Goal: Book appointment/travel/reservation

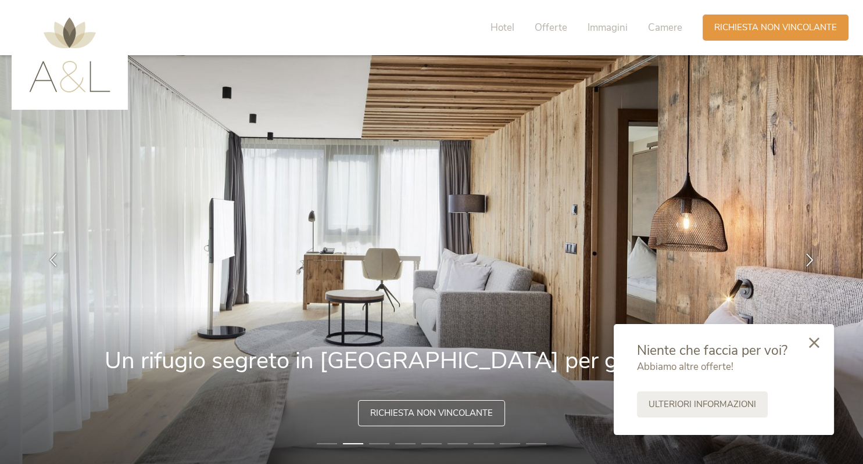
click at [809, 340] on div at bounding box center [813, 343] width 39 height 41
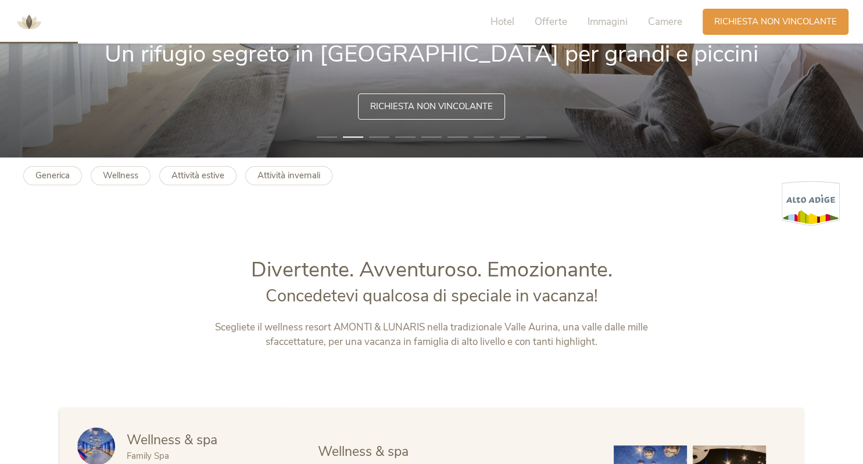
scroll to position [490, 0]
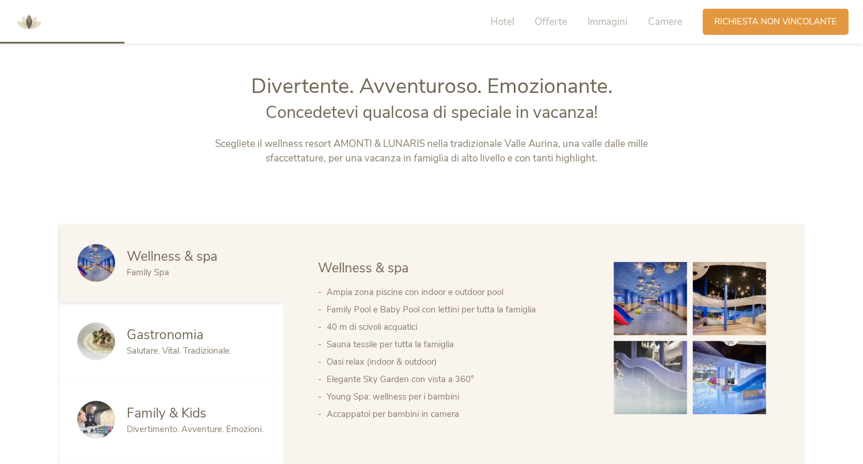
click at [162, 429] on span "Divertimento. Avventure. Emozioni." at bounding box center [195, 429] width 136 height 12
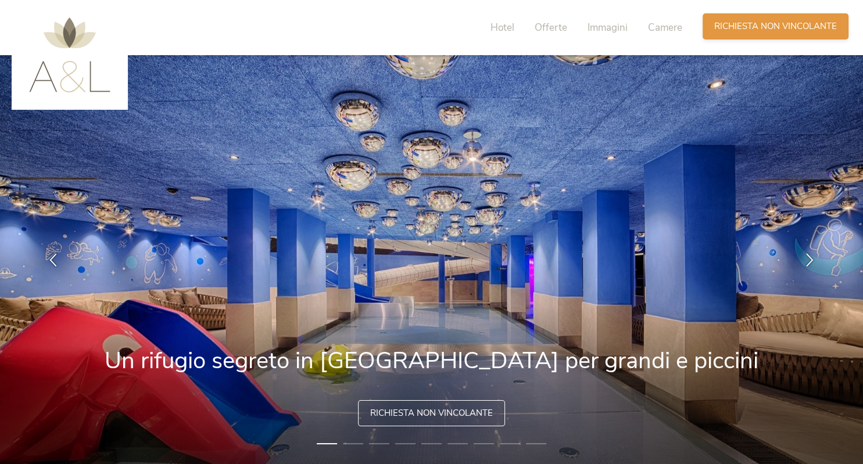
click at [785, 26] on span "Richiesta non vincolante" at bounding box center [775, 26] width 123 height 12
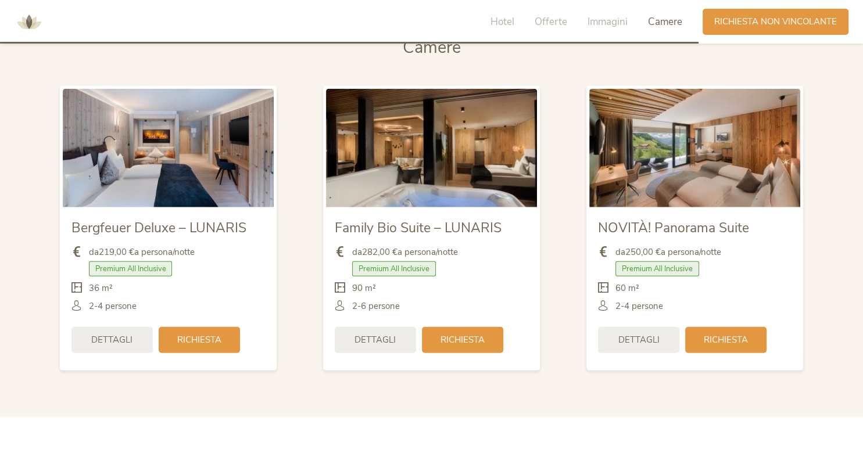
scroll to position [2779, 0]
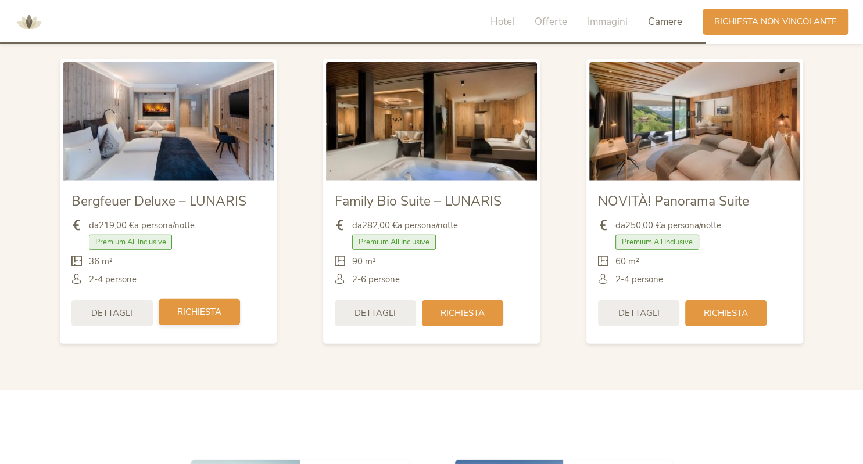
click at [197, 312] on span "Richiesta" at bounding box center [199, 312] width 44 height 12
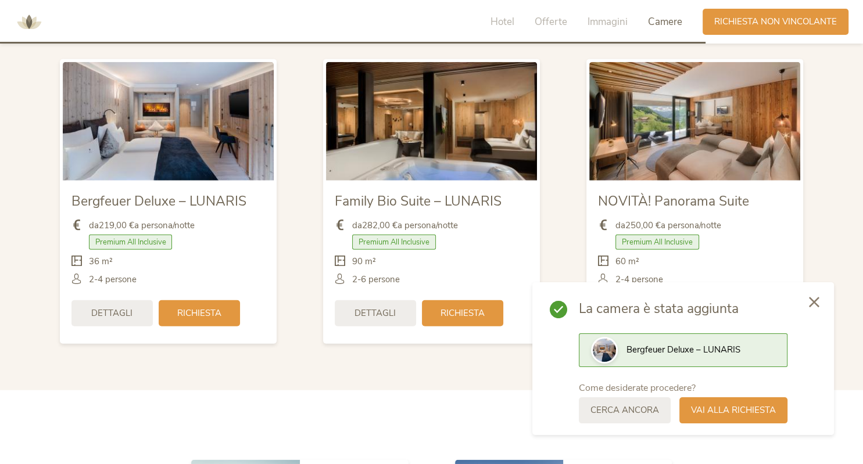
click at [759, 17] on span "Richiesta non vincolante" at bounding box center [775, 21] width 123 height 12
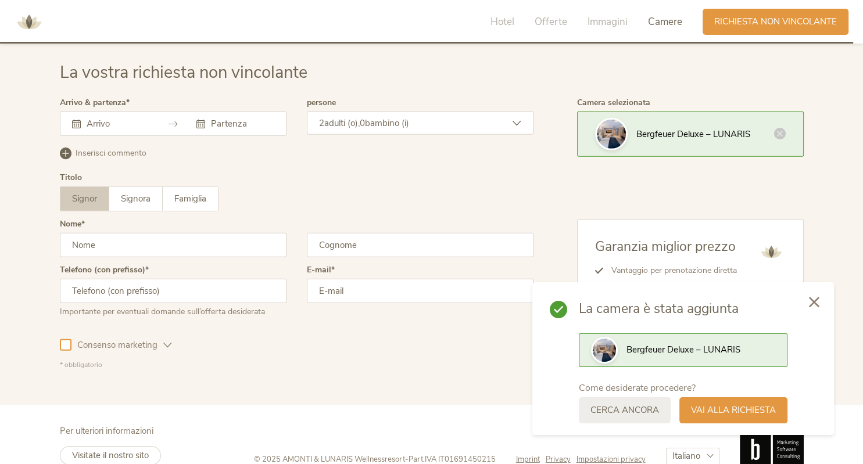
scroll to position [3382, 0]
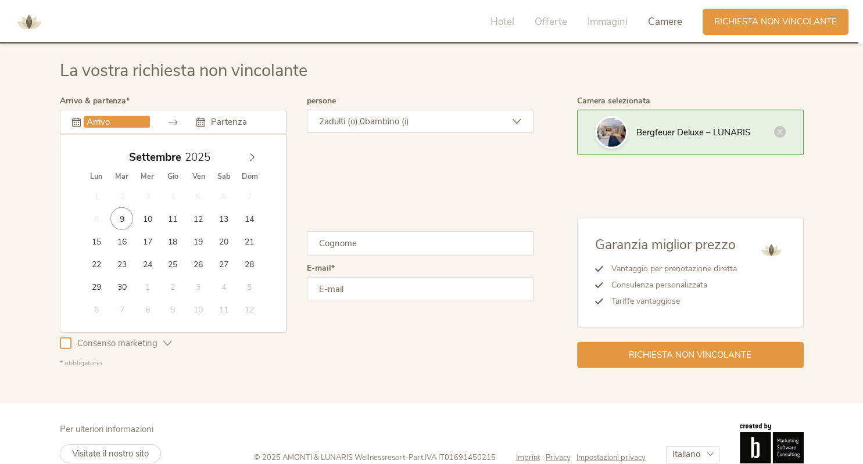
click at [111, 121] on input "text" at bounding box center [117, 122] width 66 height 12
click at [257, 158] on span at bounding box center [252, 154] width 20 height 16
type input "20.12.2025"
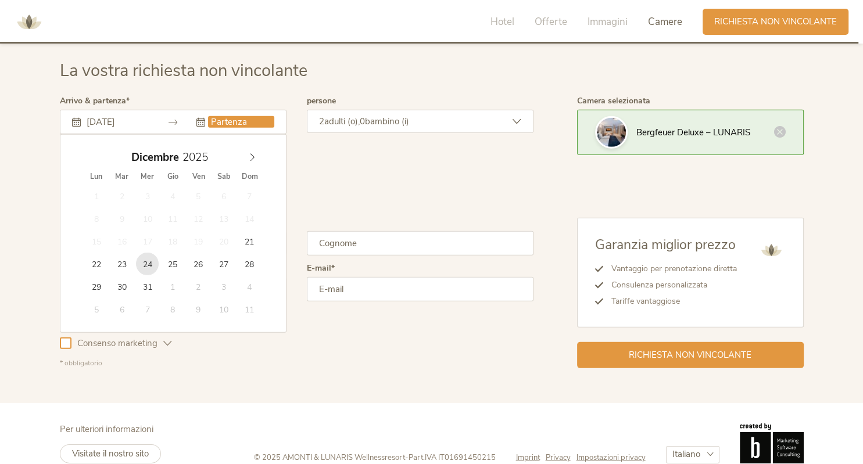
type input "24.12.2025"
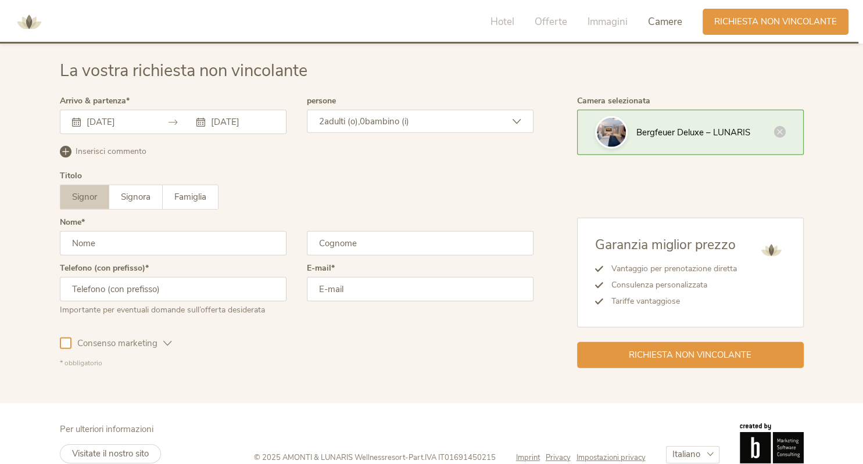
click at [408, 122] on span "bambino (i)" at bounding box center [387, 122] width 44 height 12
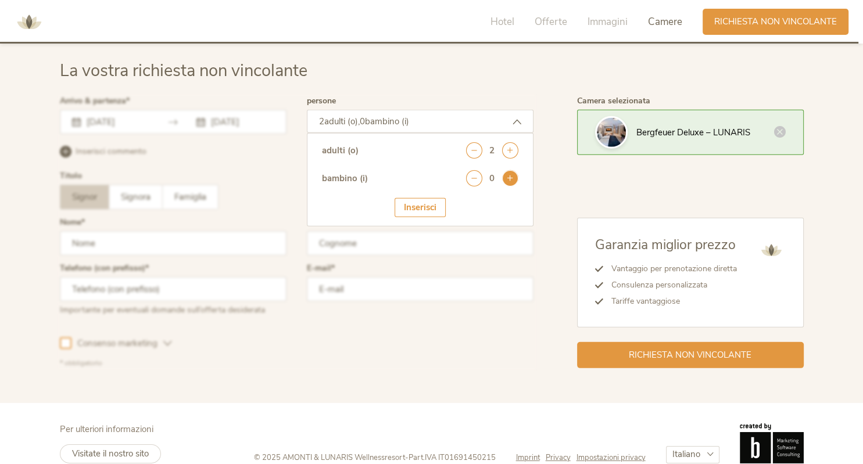
click at [503, 182] on icon at bounding box center [510, 178] width 16 height 16
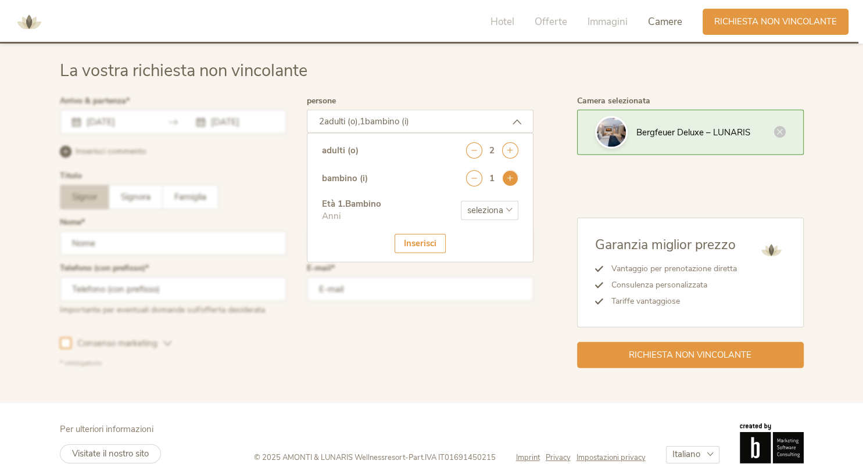
click at [503, 182] on icon at bounding box center [510, 178] width 16 height 16
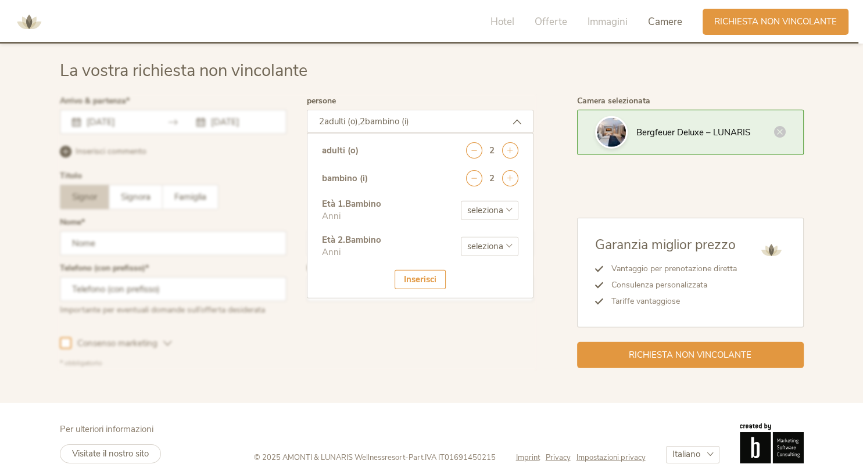
click at [461, 201] on select "seleziona 0 1 2 3 4 5 6 7 8 9 10 11 12 13 14 15 16 17" at bounding box center [490, 210] width 58 height 19
select select "13"
click option "13" at bounding box center [0, 0] width 0 height 0
click at [461, 237] on select "seleziona 0 1 2 3 4 5 6 7 8 9 10 11 12 13 14 15 16 17" at bounding box center [490, 246] width 58 height 19
select select "15"
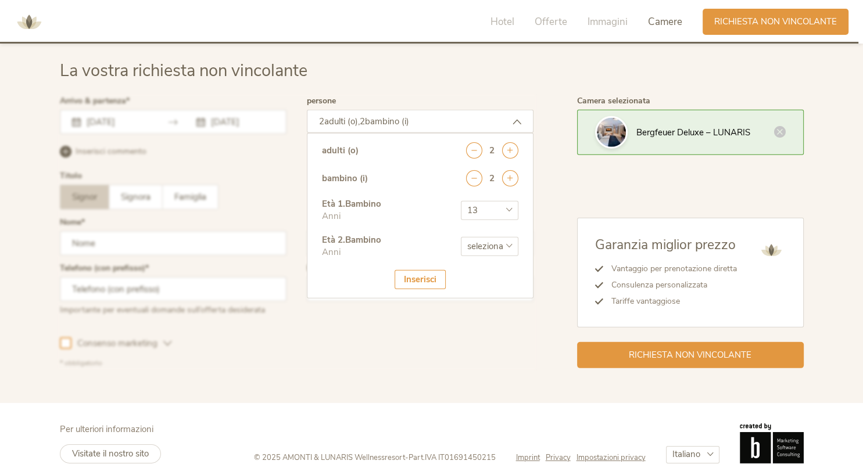
click option "15" at bounding box center [0, 0] width 0 height 0
click at [411, 276] on div "Inserisci" at bounding box center [419, 279] width 51 height 19
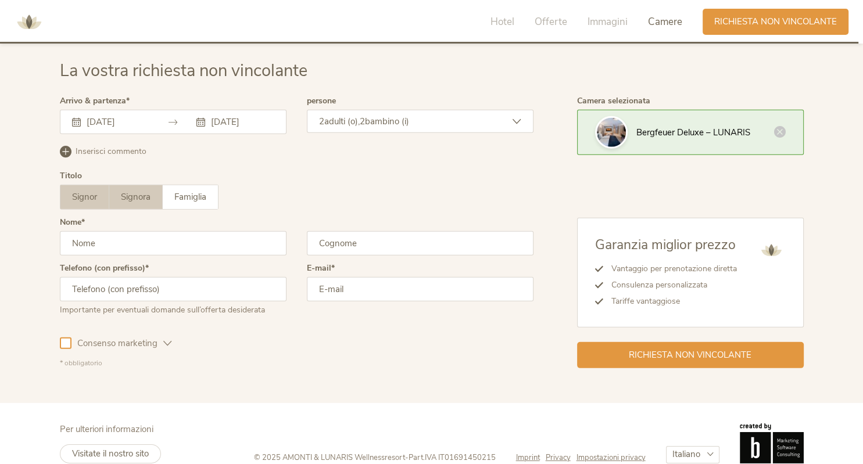
click at [137, 193] on span "Signora" at bounding box center [136, 197] width 30 height 12
click at [141, 234] on div "Nome" at bounding box center [173, 241] width 227 height 46
click at [142, 238] on input "text" at bounding box center [173, 243] width 227 height 24
type input "Tania"
type input "Borgù"
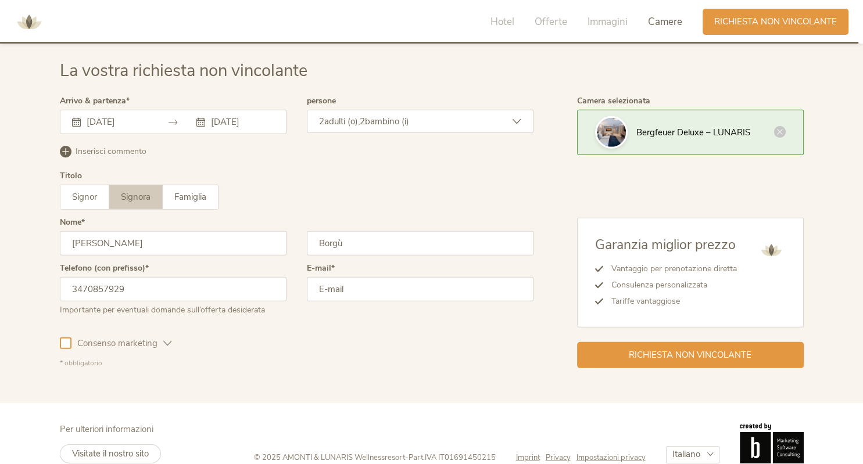
type input "3470857929"
click at [403, 296] on input "email" at bounding box center [420, 289] width 227 height 24
type input "tania.borgu.tpa@gmail.com"
click at [67, 344] on div at bounding box center [66, 343] width 12 height 12
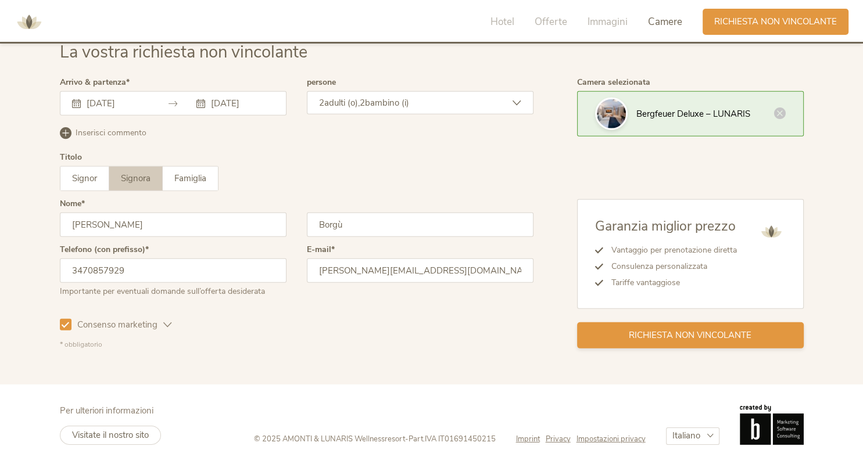
click at [683, 326] on div "Richiesta non vincolante" at bounding box center [690, 335] width 227 height 26
